Goal: Communication & Community: Share content

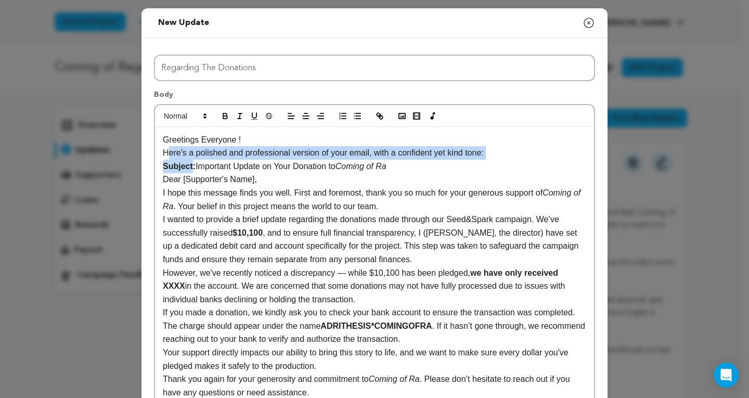
drag, startPoint x: 162, startPoint y: 154, endPoint x: 188, endPoint y: 167, distance: 29.3
click at [188, 167] on div "Greetings Everyone ! Here's a polished and professional version of your email, …" at bounding box center [374, 313] width 439 height 372
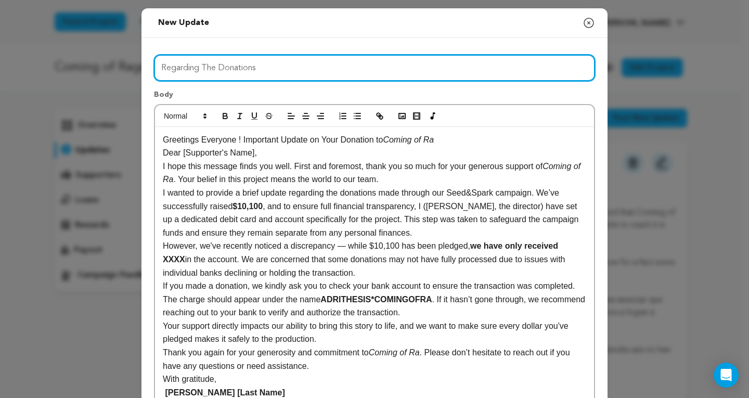
drag, startPoint x: 261, startPoint y: 75, endPoint x: 150, endPoint y: 48, distance: 114.0
click at [150, 48] on div "Title Regarding The Donations Body Greetings Everyone ! Important Update on You…" at bounding box center [374, 261] width 466 height 447
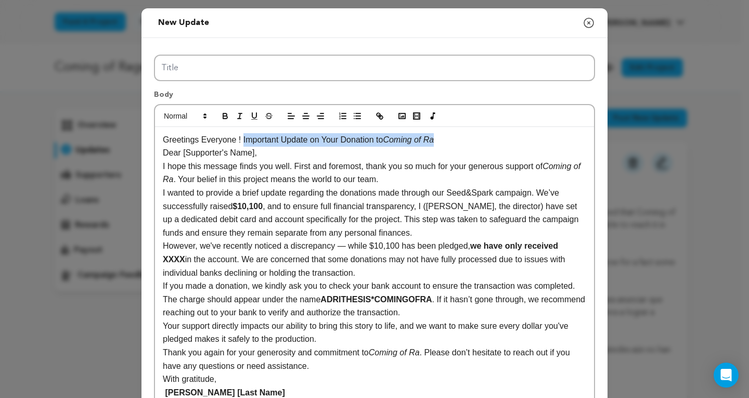
drag, startPoint x: 236, startPoint y: 138, endPoint x: 461, endPoint y: 138, distance: 224.6
click at [461, 138] on p "Greetings Everyone ! Important Update on Your Donation to Coming of Ra" at bounding box center [374, 140] width 423 height 14
copy p "Important Update on Your Donation to Coming of Ra"
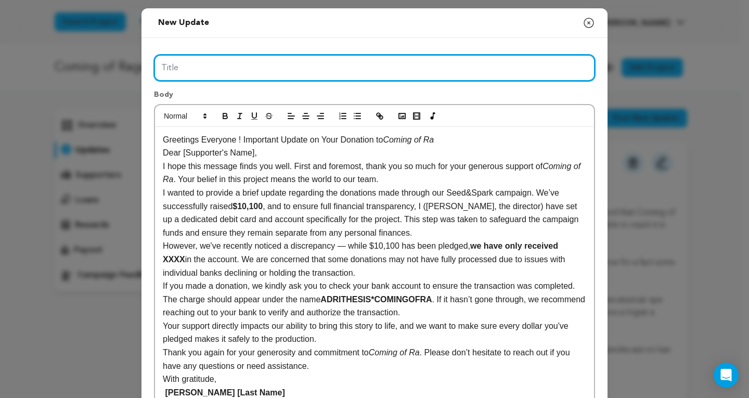
click at [174, 64] on input "Title" at bounding box center [374, 68] width 441 height 27
paste input "Important Update on Your Donation to Coming of Ra"
type input "Important Update on Your Donation to Coming of Ra"
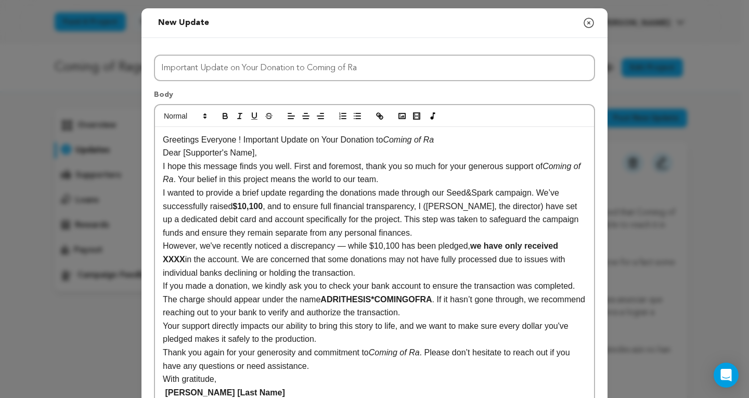
click at [377, 137] on p "Greetings Everyone ! Important Update on Your Donation to Coming of Ra" at bounding box center [374, 140] width 423 height 14
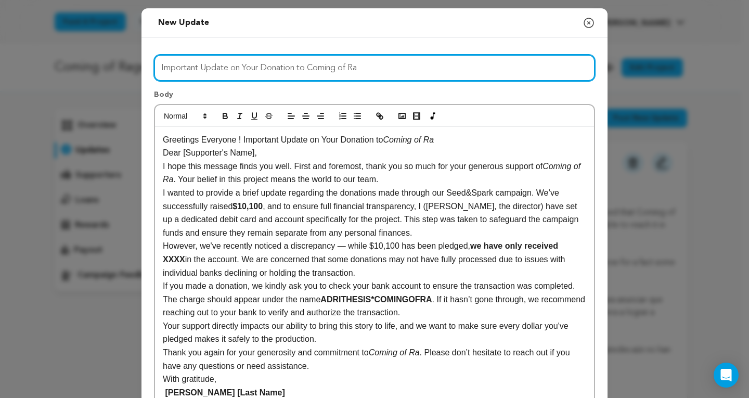
click at [381, 70] on input "Important Update on Your Donation to Coming of Ra" at bounding box center [374, 68] width 441 height 27
type input "Important Update on Your Donation to Coming of Rage"
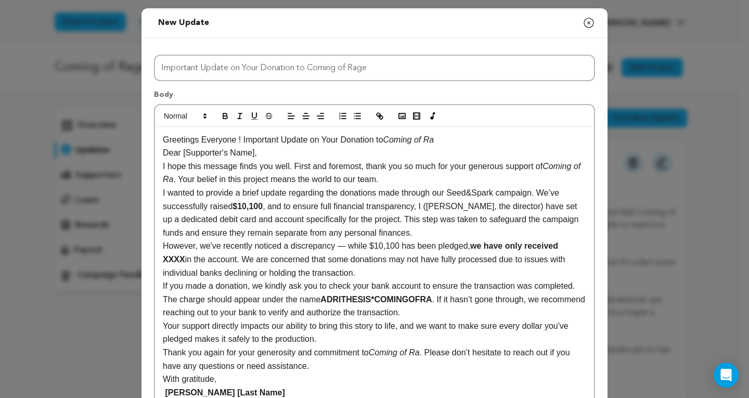
click at [438, 142] on p "Greetings Everyone ! Important Update on Your Donation to Coming of Ra" at bounding box center [374, 140] width 423 height 14
drag, startPoint x: 262, startPoint y: 154, endPoint x: 142, endPoint y: 154, distance: 120.1
click at [142, 154] on div "Title Important Update on Your Donation to Coming of Rage Body Greetings Everyo…" at bounding box center [374, 261] width 466 height 447
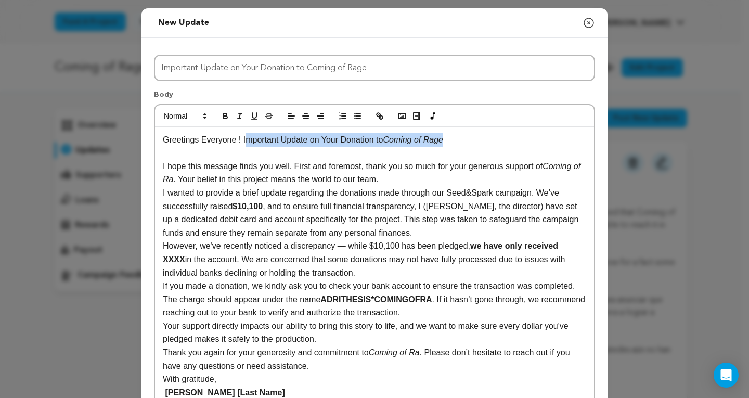
drag, startPoint x: 238, startPoint y: 140, endPoint x: 505, endPoint y: 145, distance: 267.2
click at [505, 145] on p "Greetings Everyone ! Important Update on Your Donation to Coming of Rage" at bounding box center [374, 140] width 423 height 14
click at [158, 162] on div "Greetings Everyone ! I hope this message finds you well. First and foremost, th…" at bounding box center [374, 299] width 439 height 345
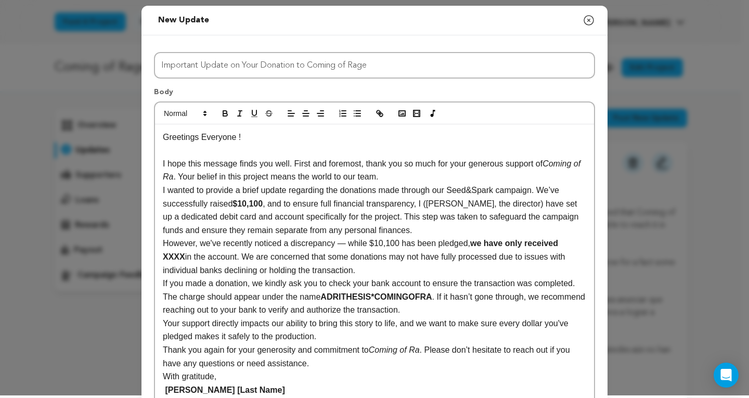
scroll to position [3, 0]
click at [400, 178] on p "I hope this message finds you well. First and foremost, thank you so much for y…" at bounding box center [374, 169] width 423 height 27
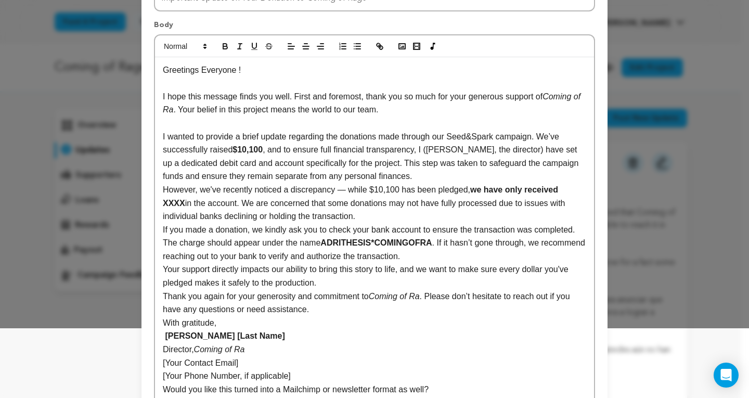
scroll to position [77, 0]
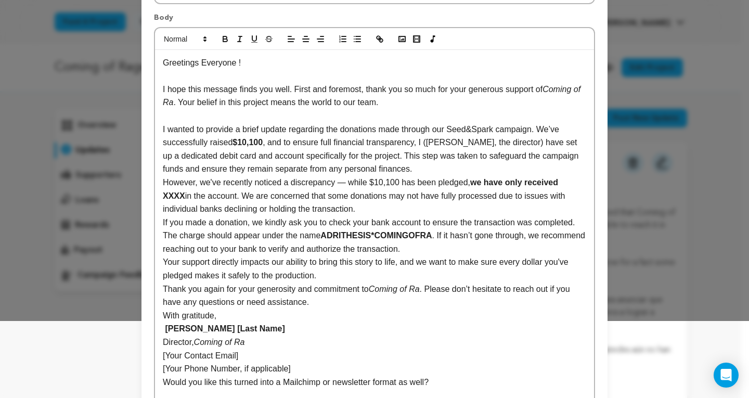
click at [340, 188] on p "However, we've recently noticed a discrepancy — while $10,100 has been pledged,…" at bounding box center [374, 196] width 423 height 40
drag, startPoint x: 563, startPoint y: 183, endPoint x: 540, endPoint y: 186, distance: 23.5
click at [540, 186] on p "However, we've recently noticed a discrepancy while $10,100 has been pledged, w…" at bounding box center [374, 196] width 423 height 40
click at [537, 184] on strong "we have only received" at bounding box center [503, 182] width 88 height 9
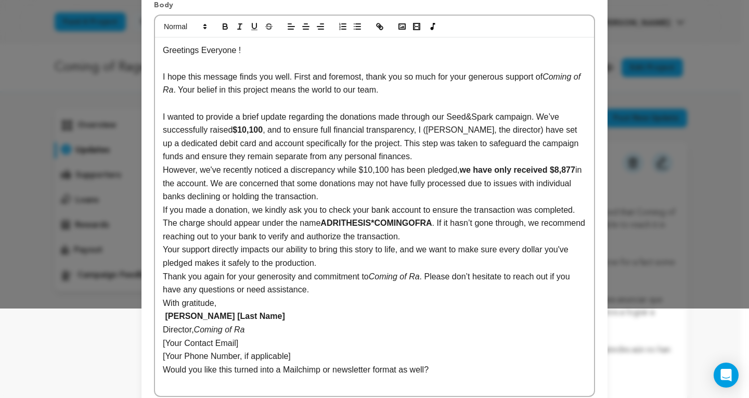
scroll to position [96, 0]
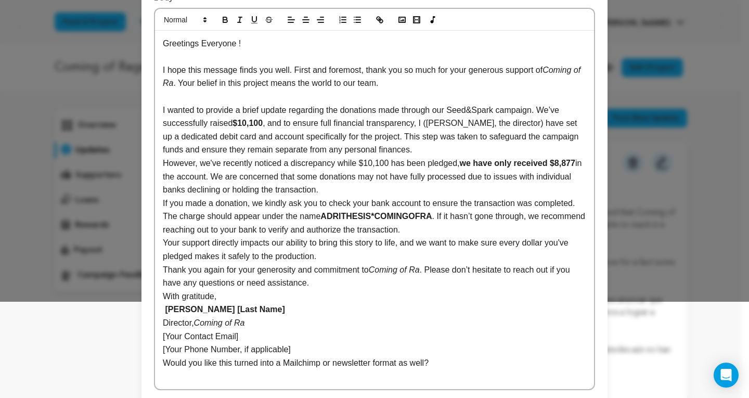
click at [417, 269] on em "Coming of Ra" at bounding box center [394, 269] width 51 height 9
click at [435, 273] on p "Thank you again for your generosity and commitment to Coming of Rage . Please d…" at bounding box center [374, 276] width 423 height 27
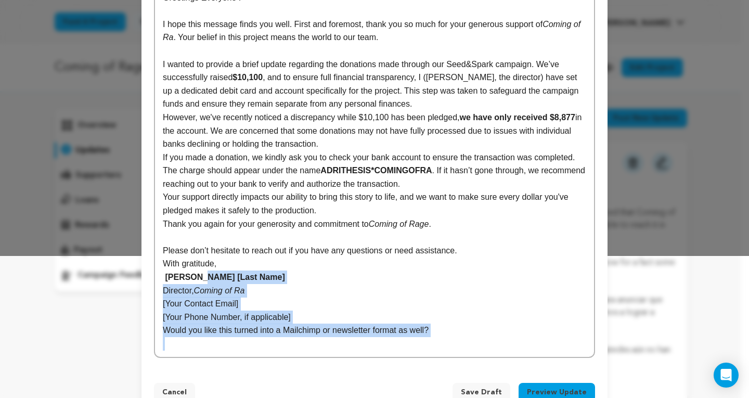
scroll to position [170, 0]
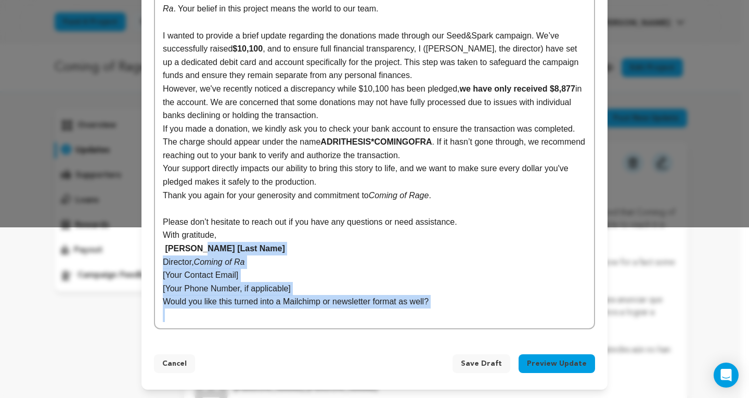
drag, startPoint x: 198, startPoint y: 322, endPoint x: 470, endPoint y: 341, distance: 273.5
click at [470, 341] on div "Title Important Update on Your Donation to Coming of Rage Body Greetings Everyo…" at bounding box center [374, 104] width 466 height 474
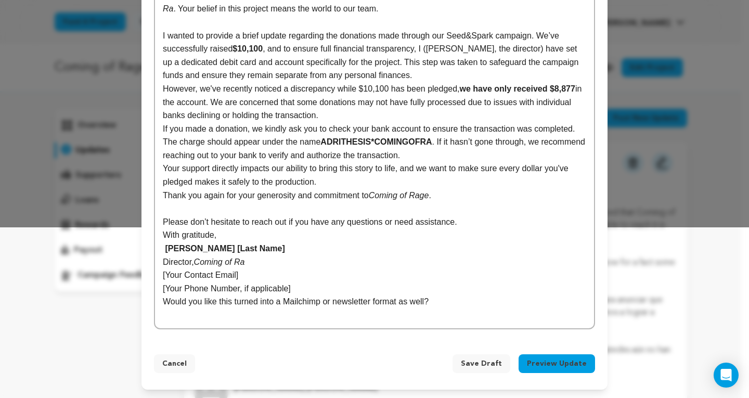
scroll to position [104, 0]
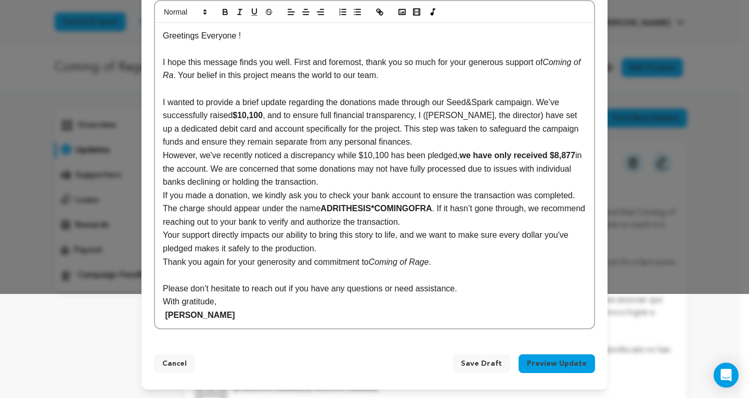
click at [545, 361] on button "Preview Update" at bounding box center [556, 363] width 76 height 19
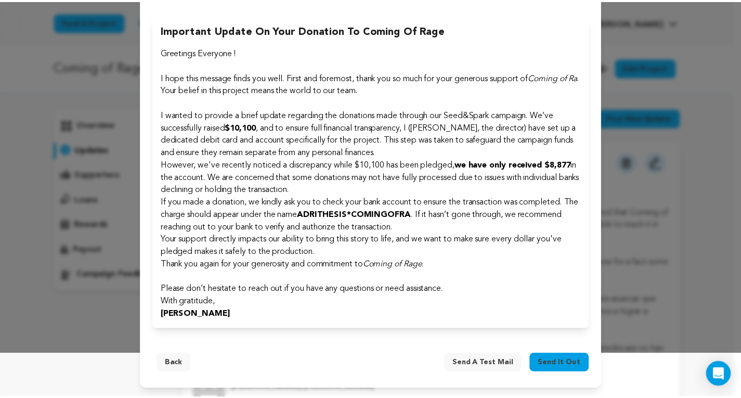
scroll to position [45, 0]
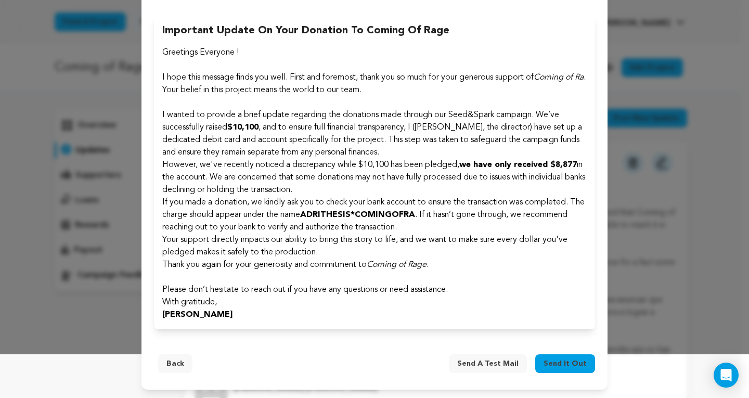
click at [545, 361] on span "Send it out" at bounding box center [564, 363] width 43 height 10
